Goal: Information Seeking & Learning: Learn about a topic

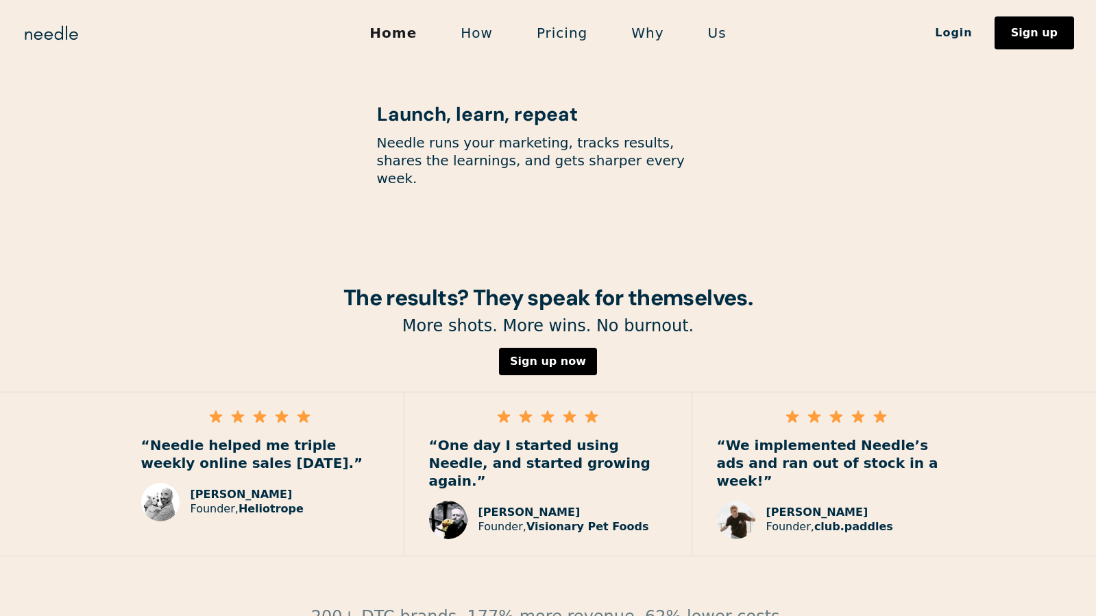
scroll to position [1795, 0]
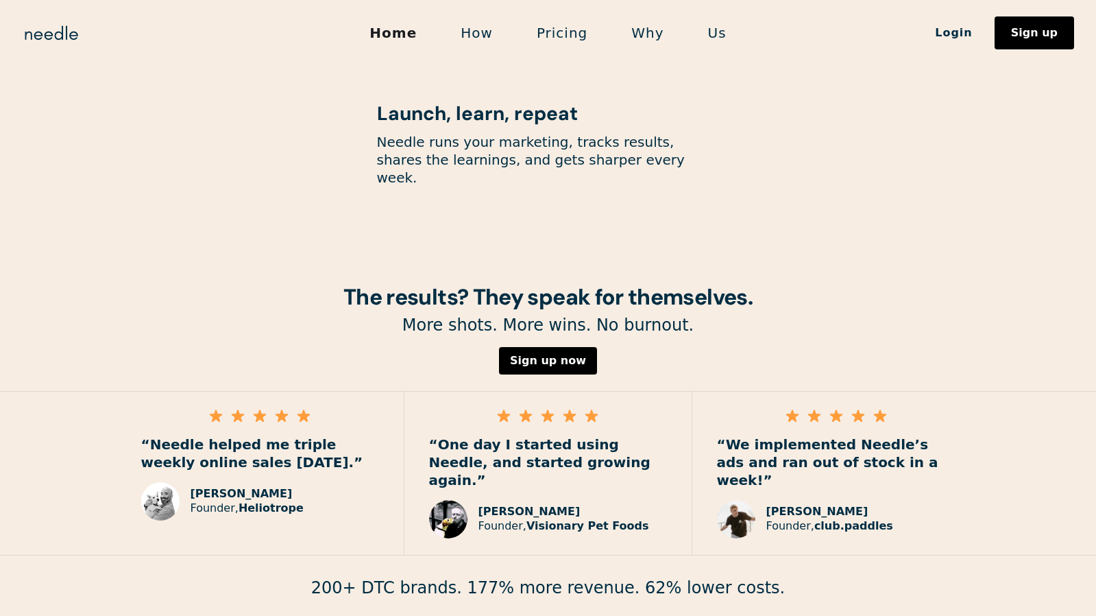
click at [257, 501] on strong "Heliotrope" at bounding box center [271, 507] width 65 height 13
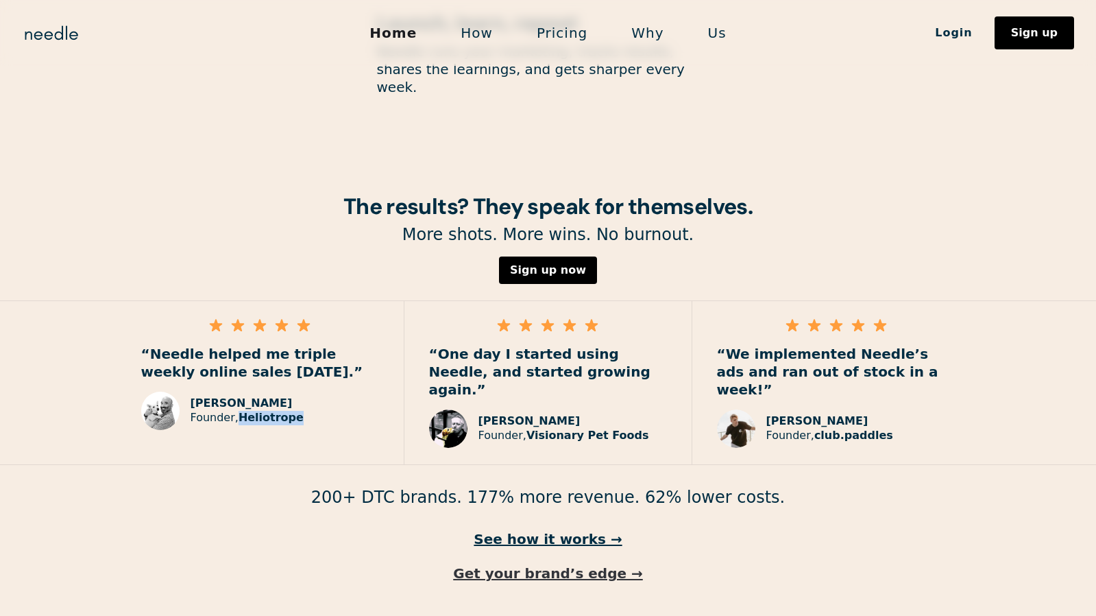
scroll to position [1897, 0]
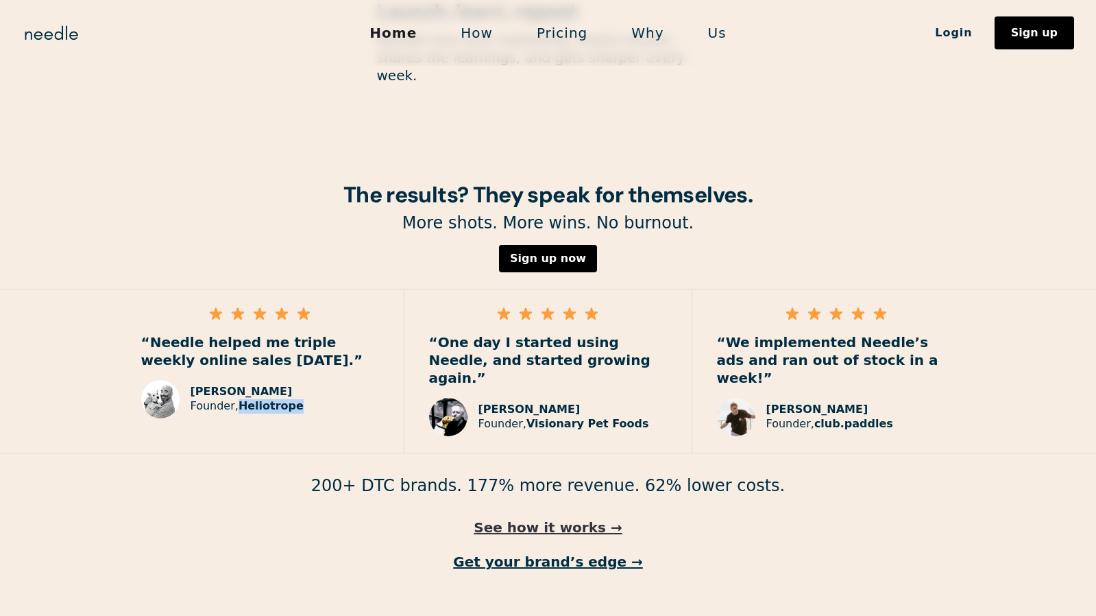
click at [542, 518] on link "See how it works →" at bounding box center [548, 527] width 1096 height 18
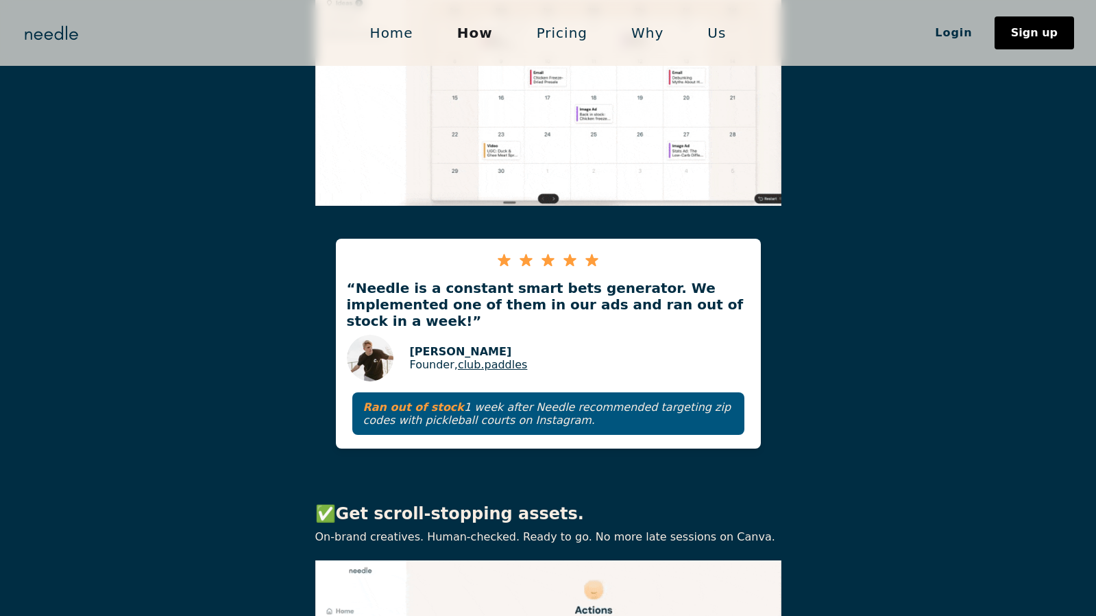
scroll to position [1320, 0]
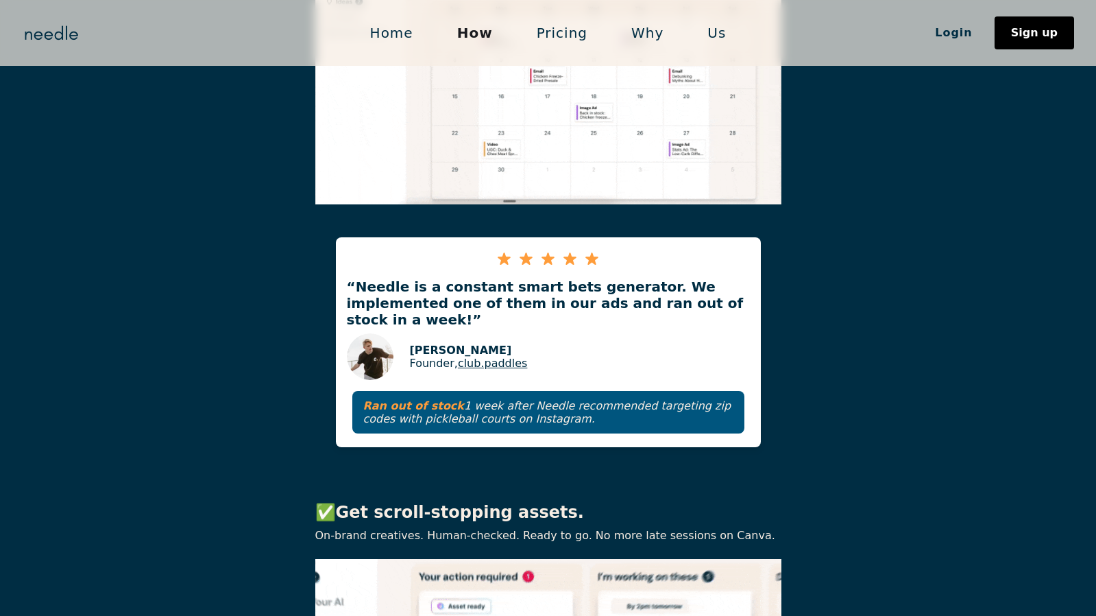
click at [493, 356] on link "club.paddles" at bounding box center [493, 362] width 70 height 13
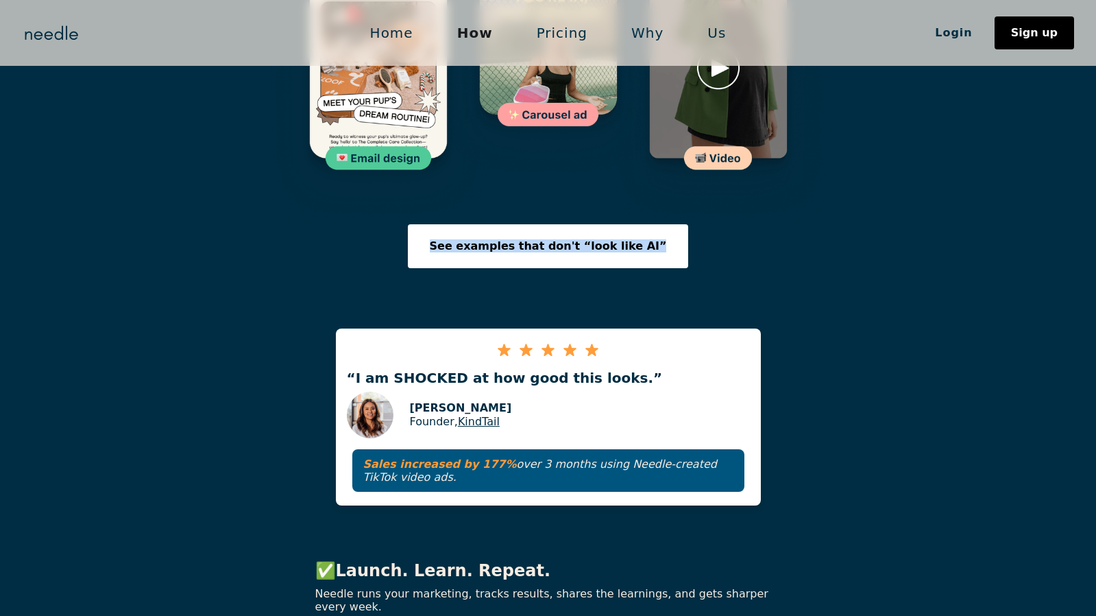
scroll to position [2237, 0]
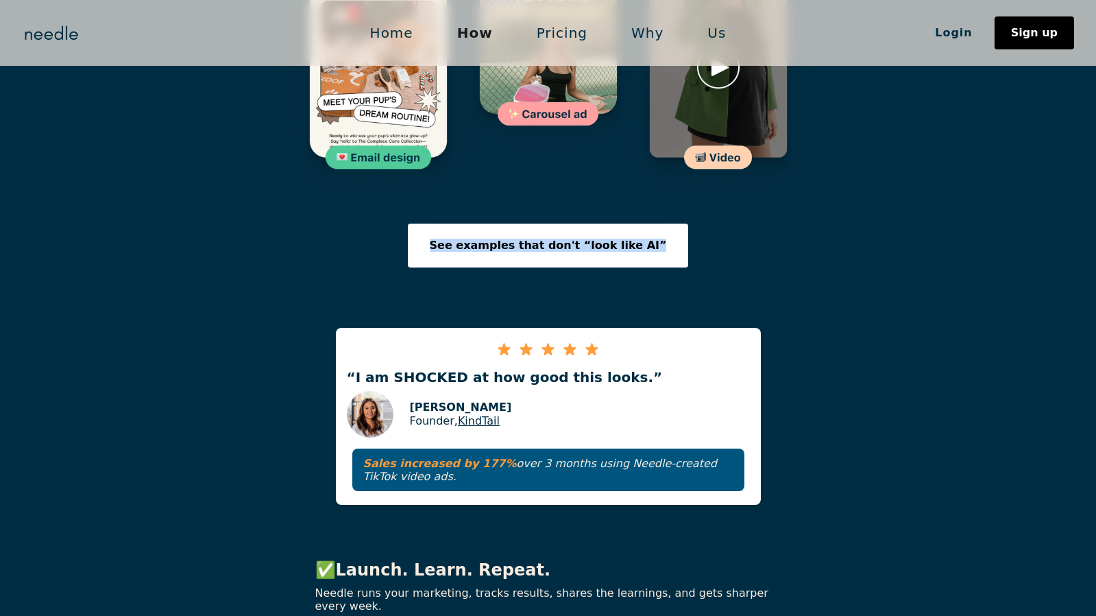
click at [489, 414] on link "KindTail" at bounding box center [479, 420] width 42 height 13
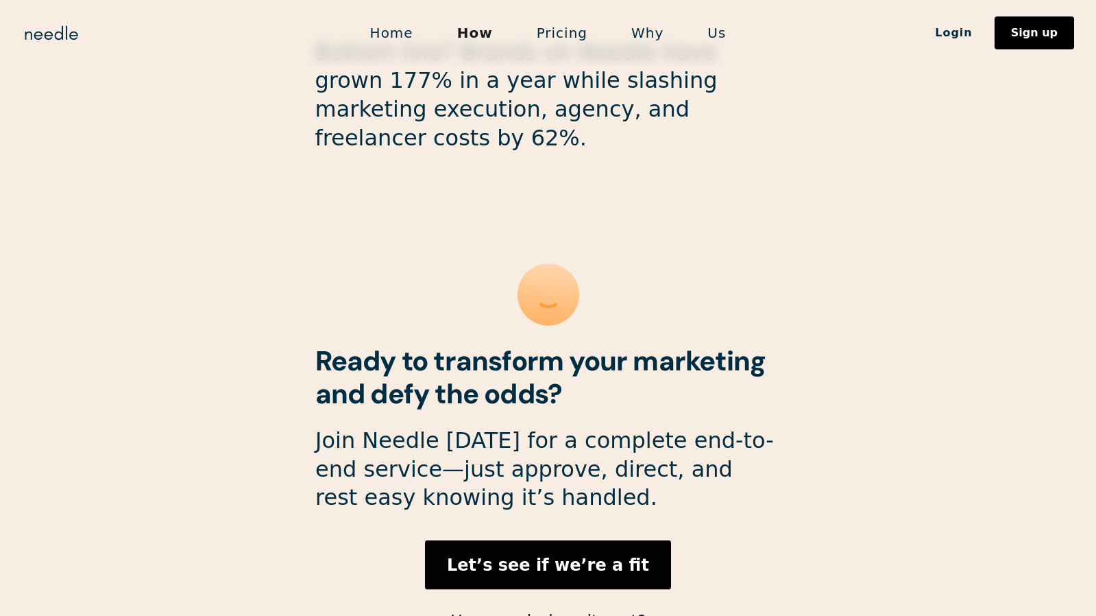
scroll to position [3647, 0]
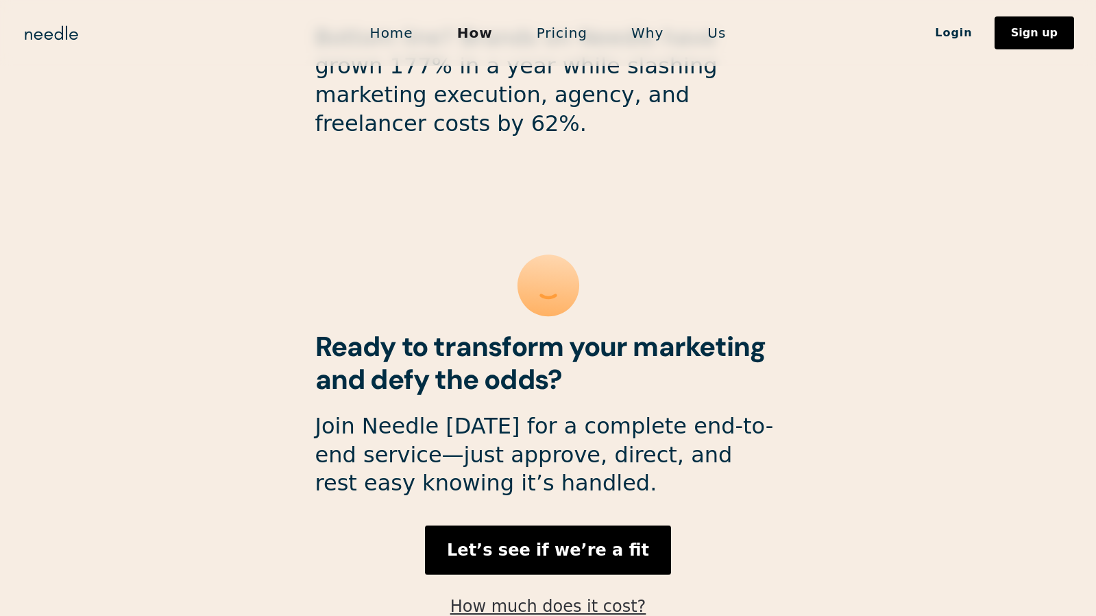
click at [587, 596] on link "How much does it cost?" at bounding box center [548, 605] width 196 height 19
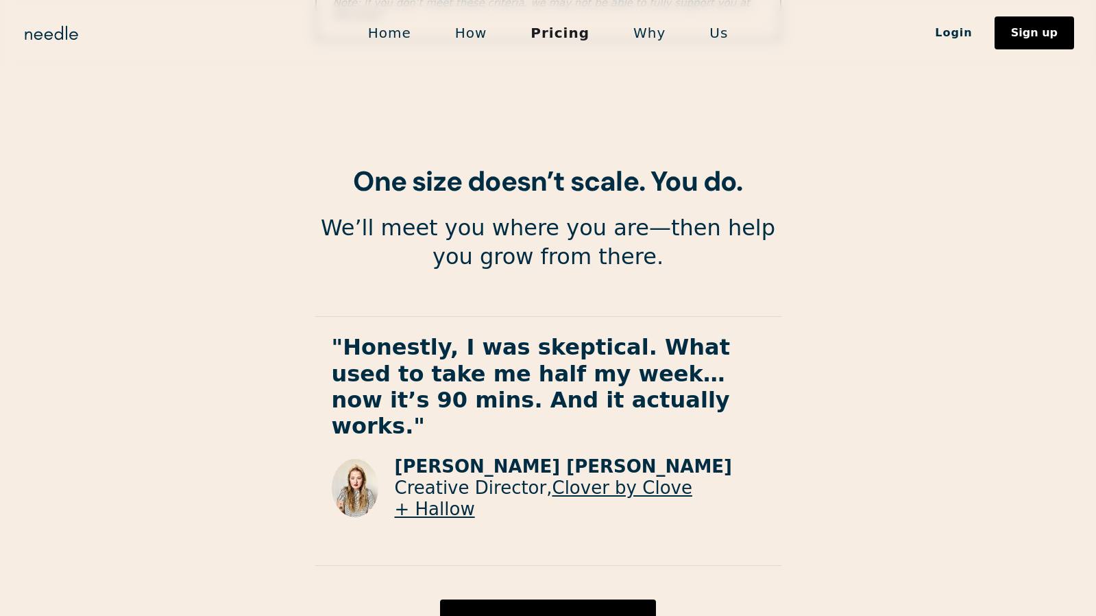
scroll to position [2453, 0]
